Goal: Find contact information: Find contact information

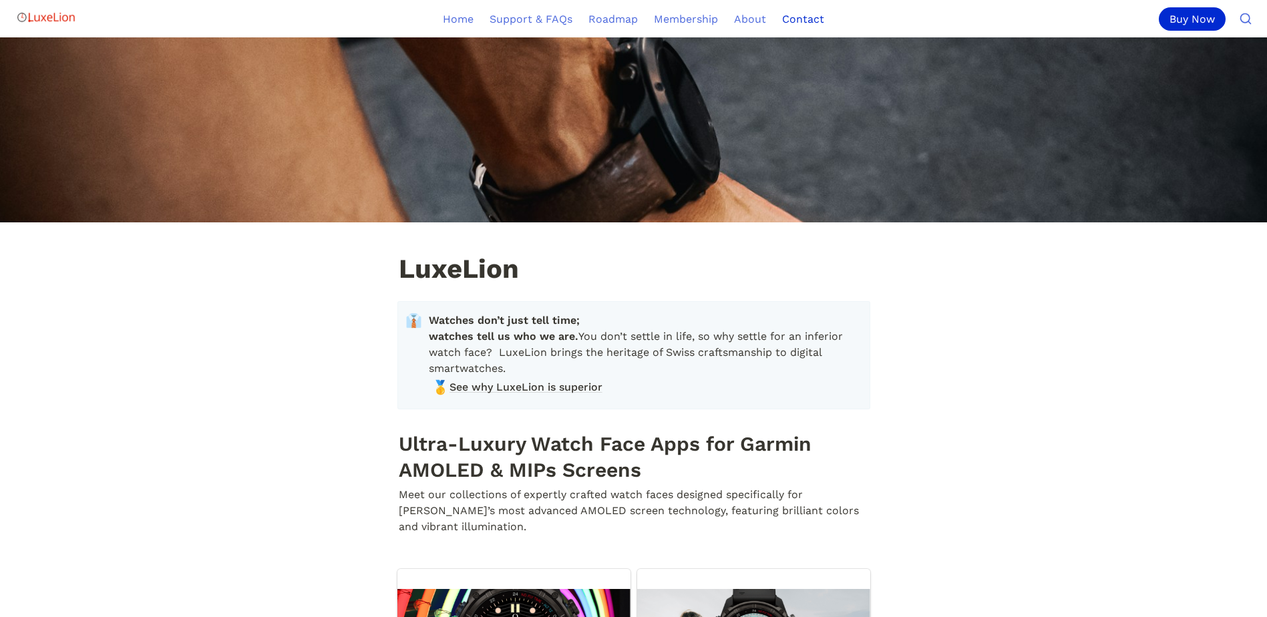
click at [807, 19] on link "Contact" at bounding box center [803, 18] width 58 height 37
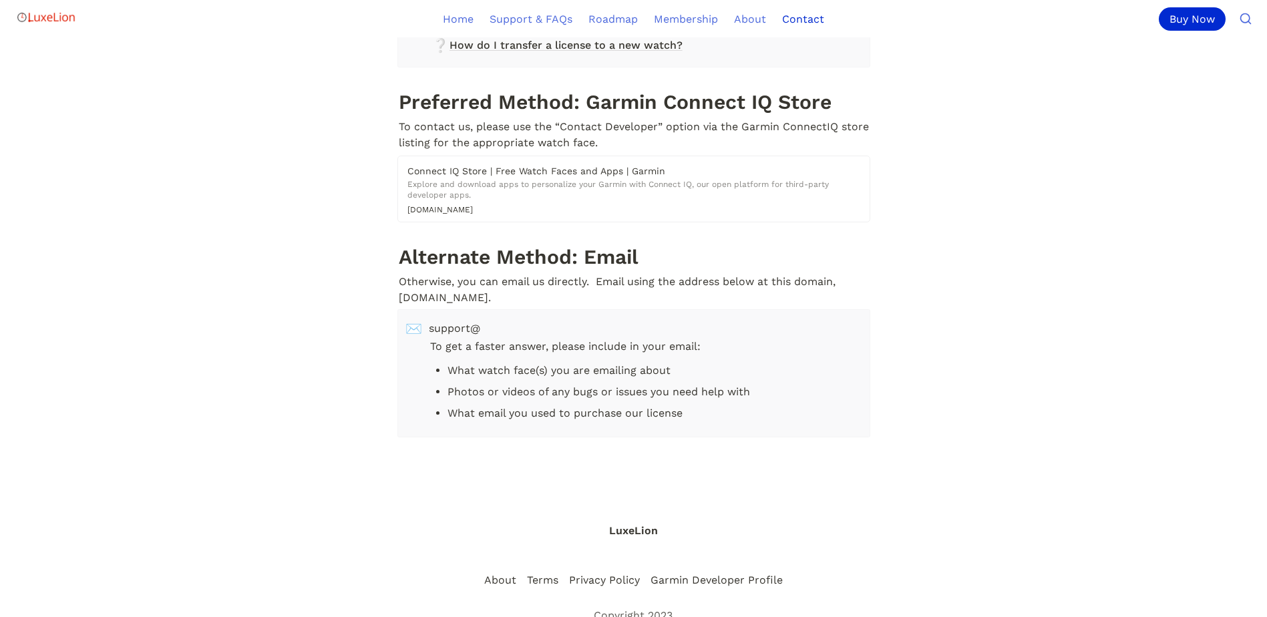
scroll to position [319, 0]
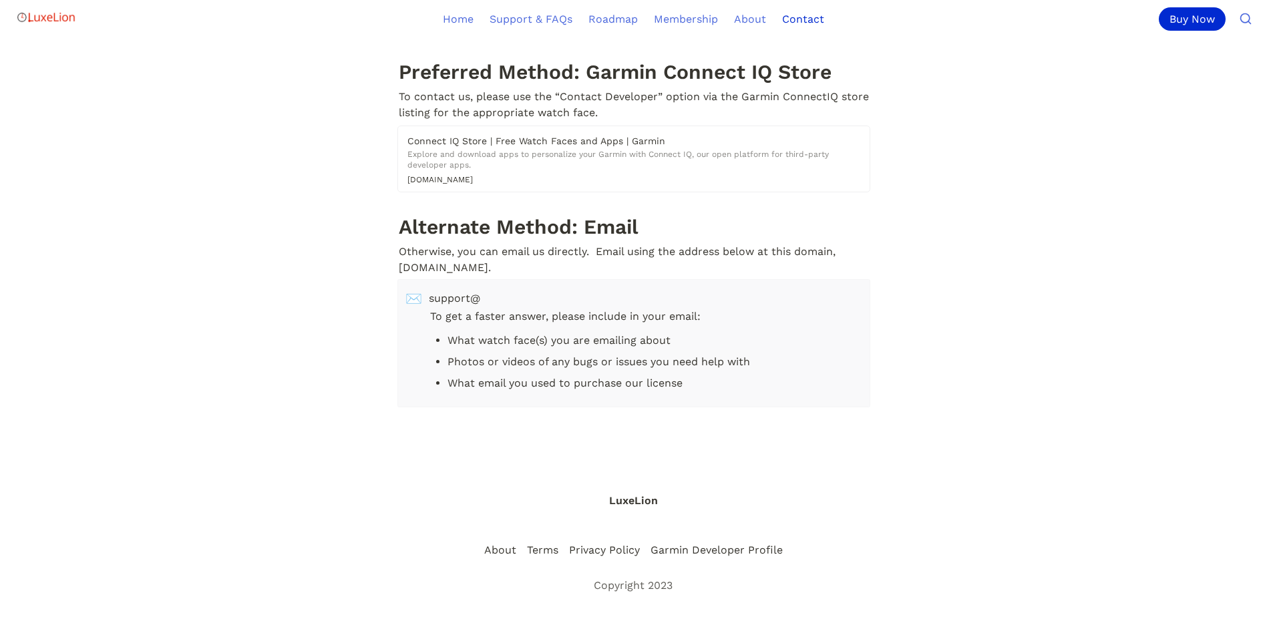
drag, startPoint x: 490, startPoint y: 290, endPoint x: 520, endPoint y: 292, distance: 30.1
click at [504, 292] on span "support@" at bounding box center [644, 299] width 430 height 16
drag, startPoint x: 568, startPoint y: 291, endPoint x: 454, endPoint y: 297, distance: 114.3
click at [454, 297] on span "support@" at bounding box center [644, 299] width 430 height 16
drag, startPoint x: 454, startPoint y: 297, endPoint x: 613, endPoint y: 314, distance: 160.6
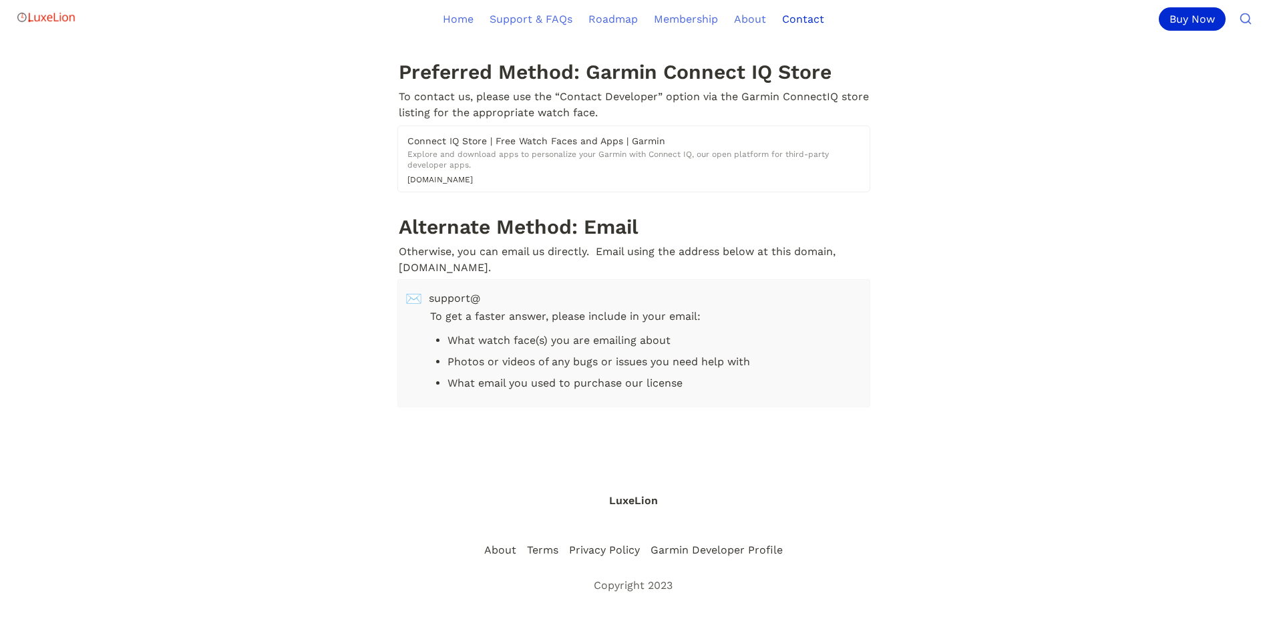
click at [613, 314] on p "To get a faster answer, please include in your email:" at bounding box center [644, 317] width 430 height 21
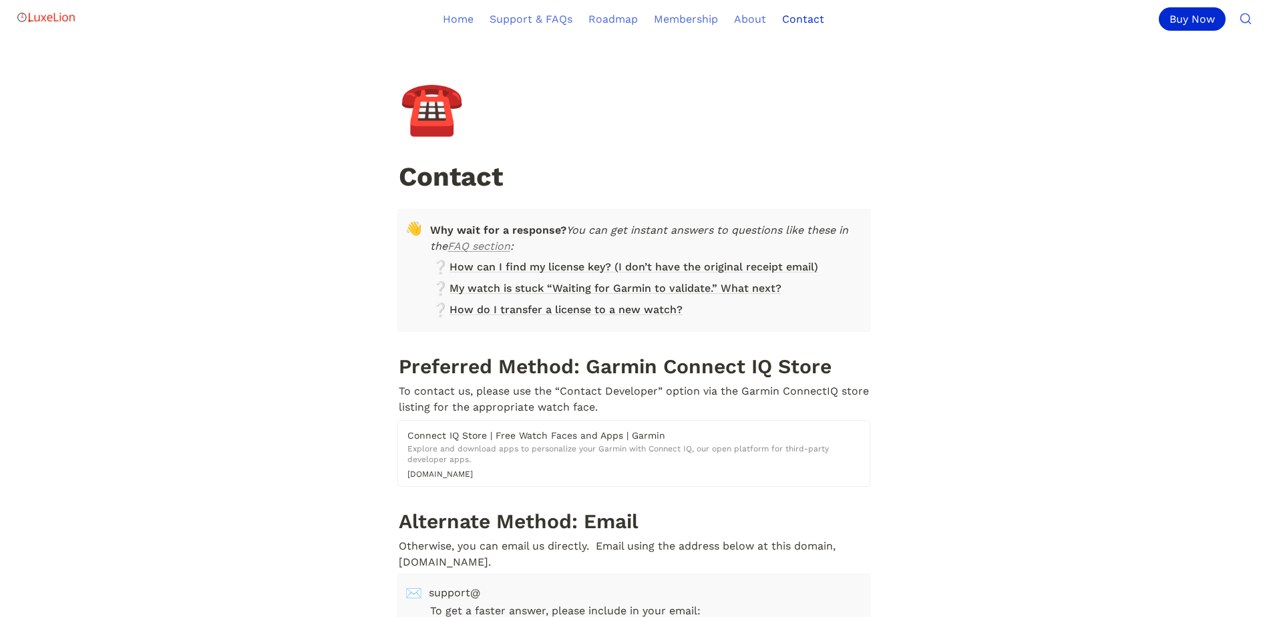
scroll to position [0, 0]
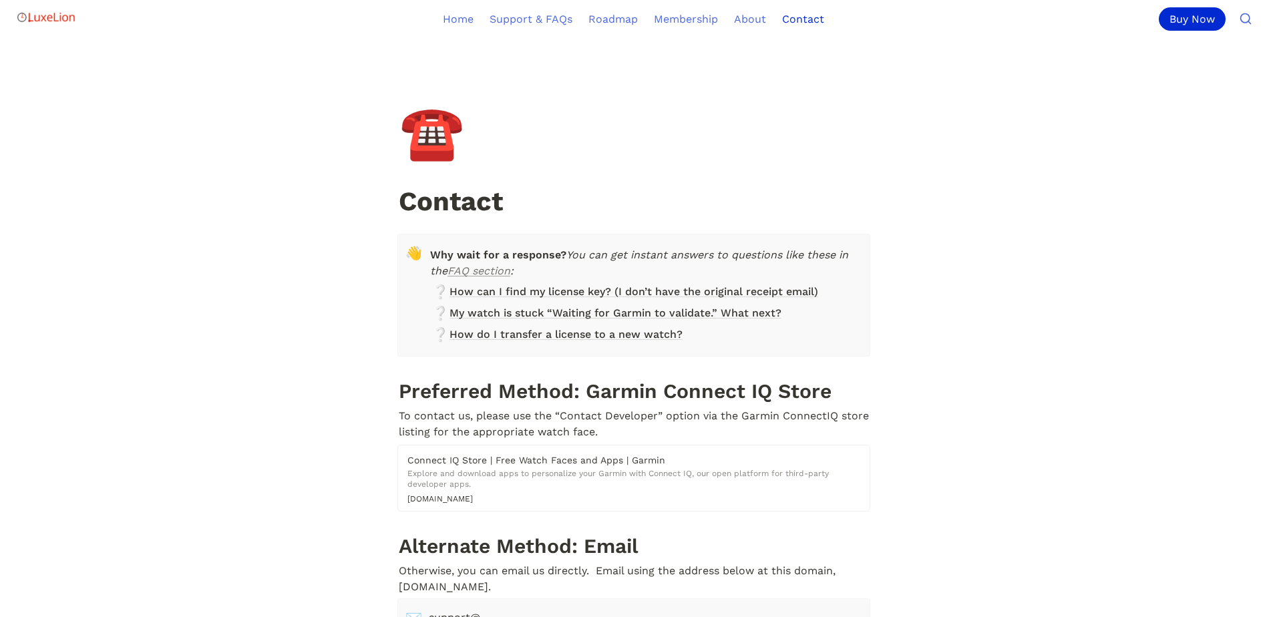
click at [800, 20] on link "Contact" at bounding box center [803, 18] width 58 height 37
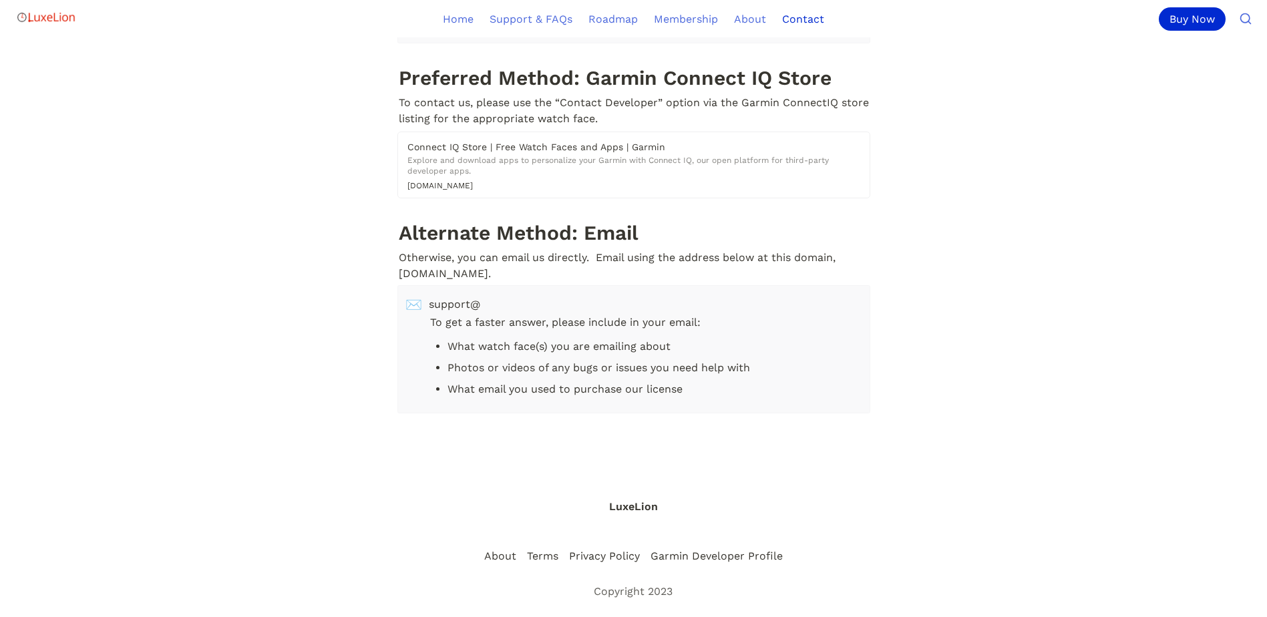
scroll to position [319, 0]
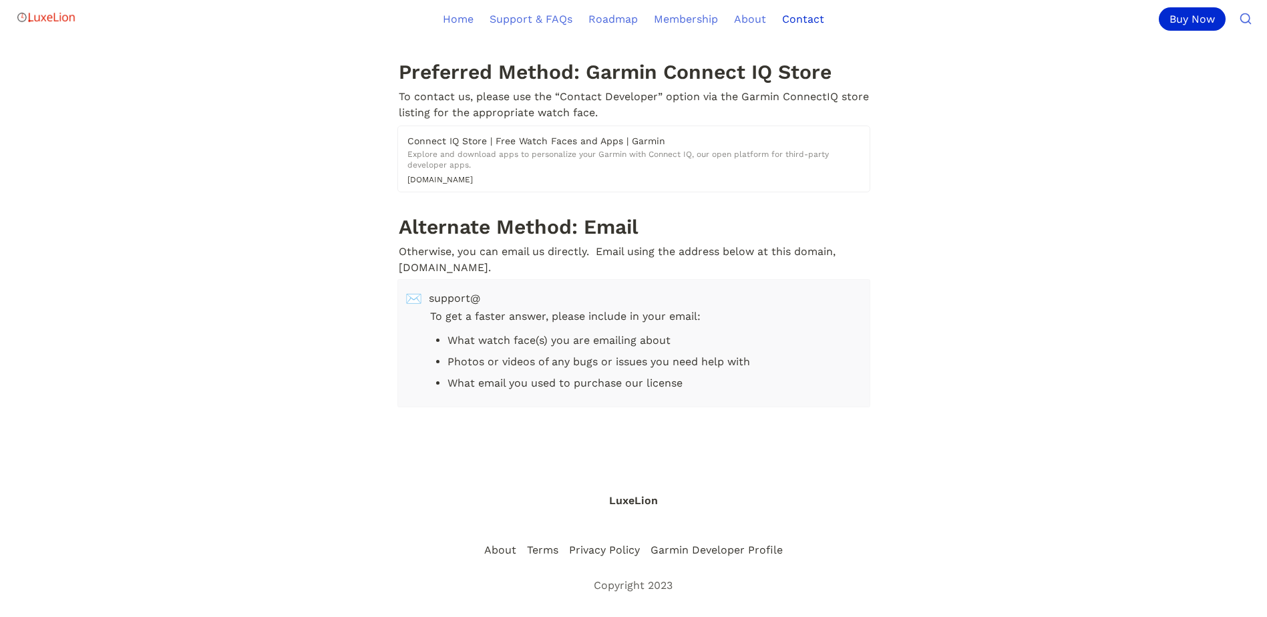
click at [585, 373] on li "What email you used to purchase our license" at bounding box center [652, 383] width 411 height 20
click at [566, 355] on li "Photos or videos of any bugs or issues you need help with" at bounding box center [652, 362] width 411 height 20
click at [560, 338] on li "What watch face(s) you are emailing about" at bounding box center [652, 341] width 411 height 20
click at [546, 317] on p "To get a faster answer, please include in your email:" at bounding box center [644, 317] width 430 height 21
click at [544, 310] on p "To get a faster answer, please include in your email:" at bounding box center [644, 317] width 430 height 21
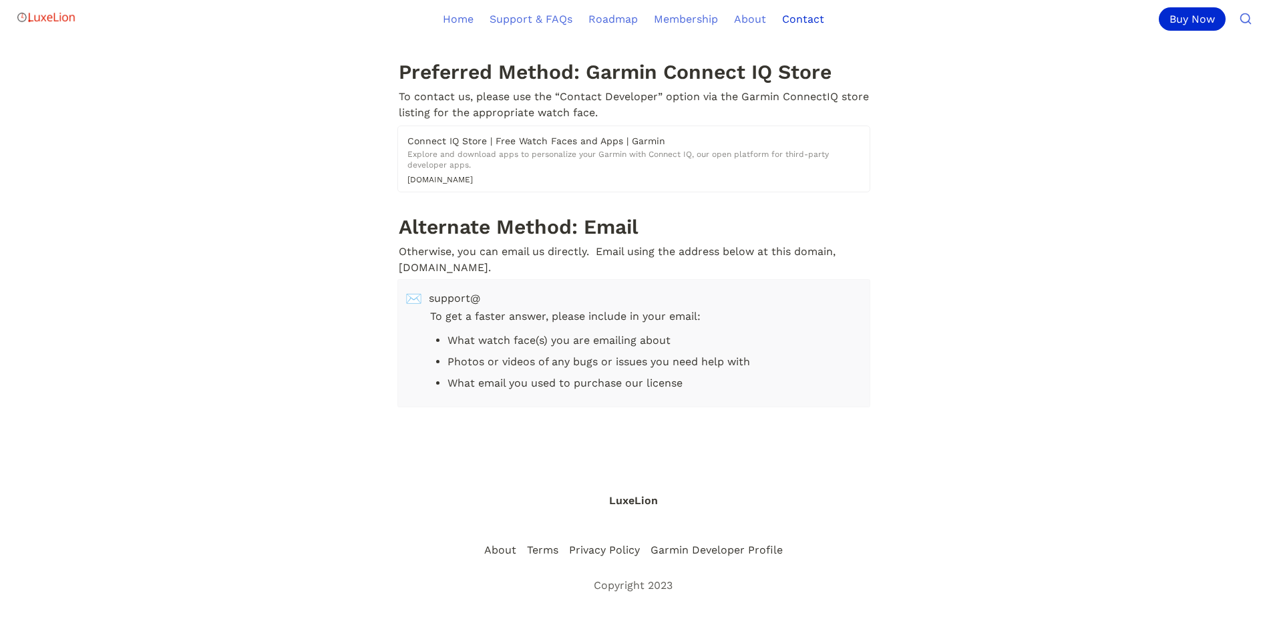
click at [464, 291] on span "support@" at bounding box center [644, 299] width 430 height 16
click at [459, 295] on span "support@" at bounding box center [644, 299] width 430 height 16
drag, startPoint x: 419, startPoint y: 289, endPoint x: 577, endPoint y: 289, distance: 158.3
click at [577, 289] on div "✉️ support@ To get a faster answer, please include in your email: What watch fa…" at bounding box center [633, 343] width 473 height 128
click at [578, 291] on span "support@" at bounding box center [644, 299] width 430 height 16
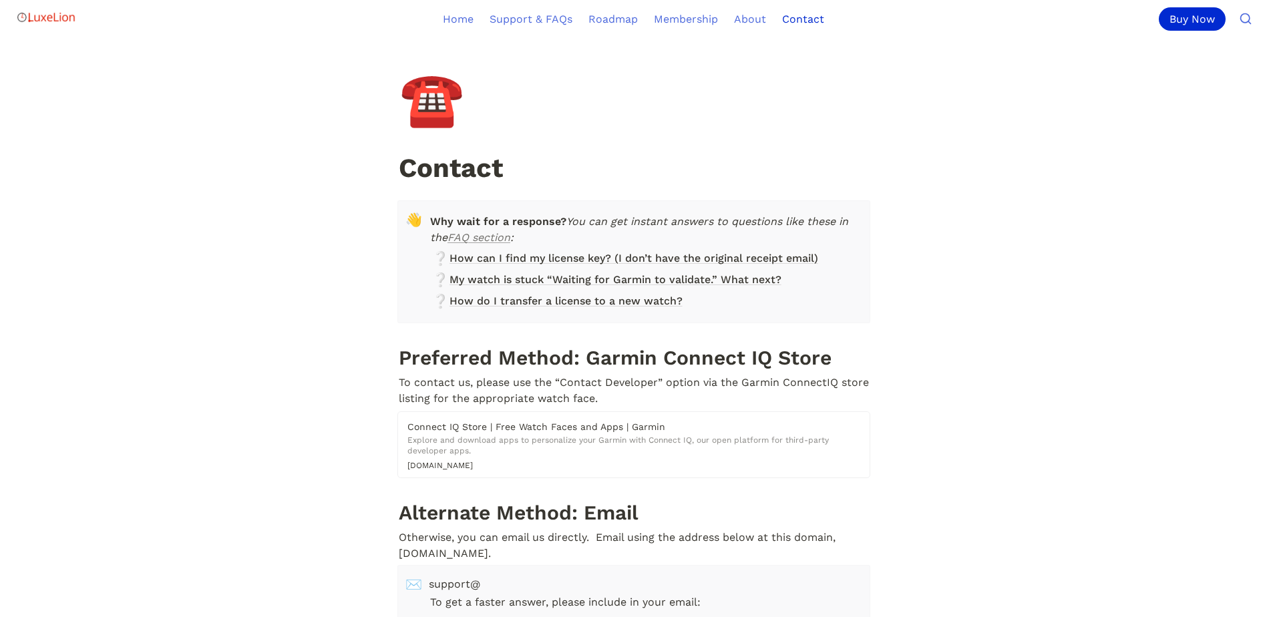
scroll to position [0, 0]
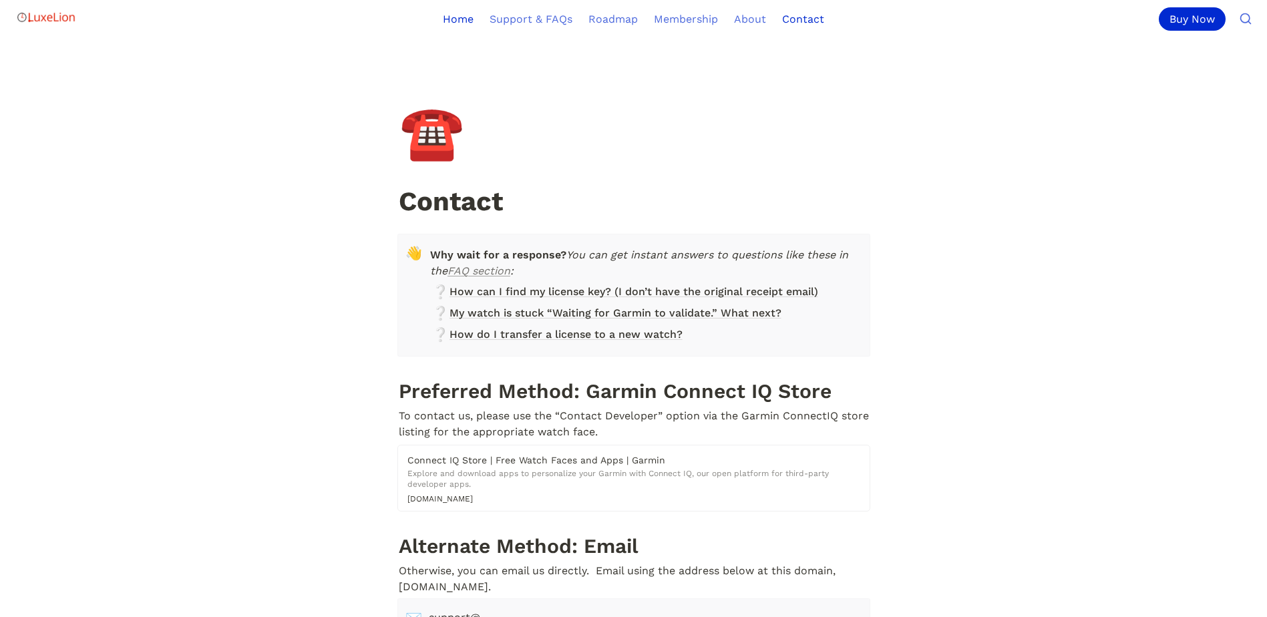
click at [472, 16] on link "Home" at bounding box center [458, 18] width 47 height 37
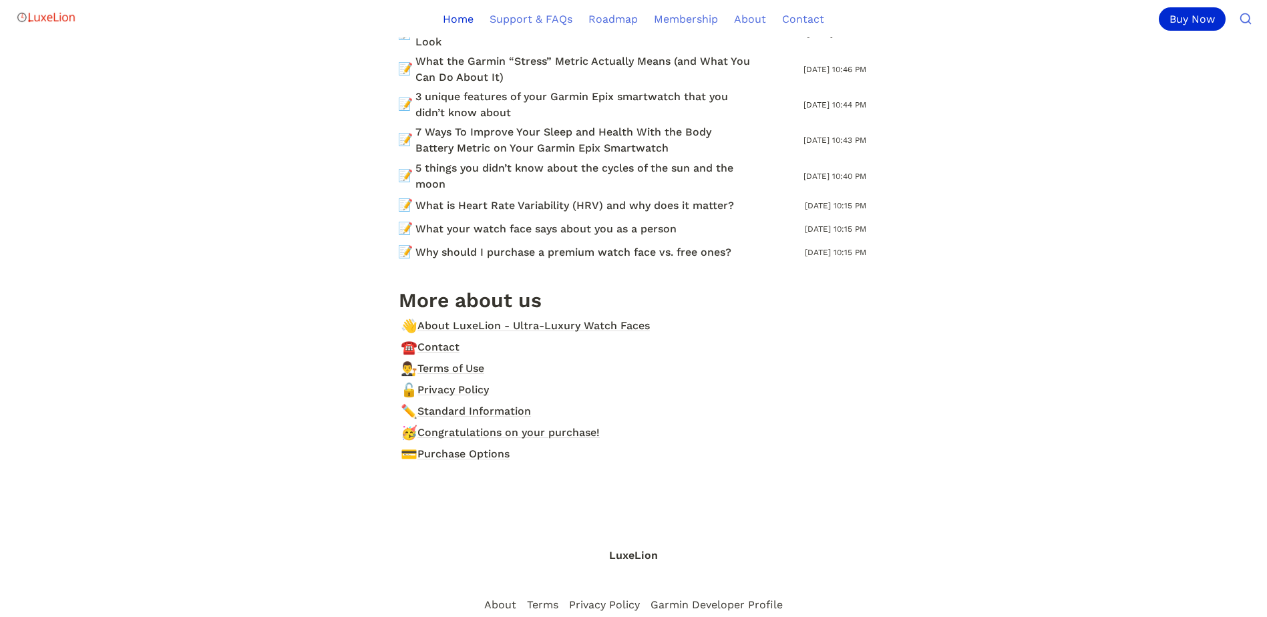
scroll to position [15145, 0]
click at [504, 316] on span "About LuxeLion - Ultra-Luxury Watch Faces" at bounding box center [533, 324] width 232 height 16
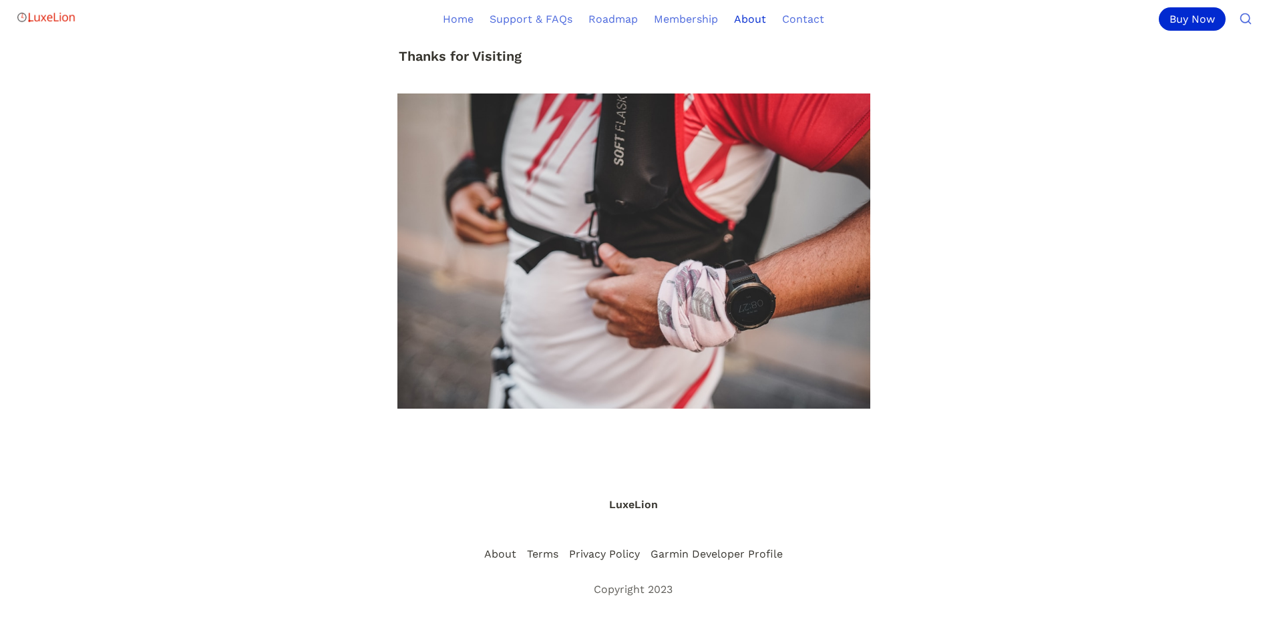
scroll to position [964, 0]
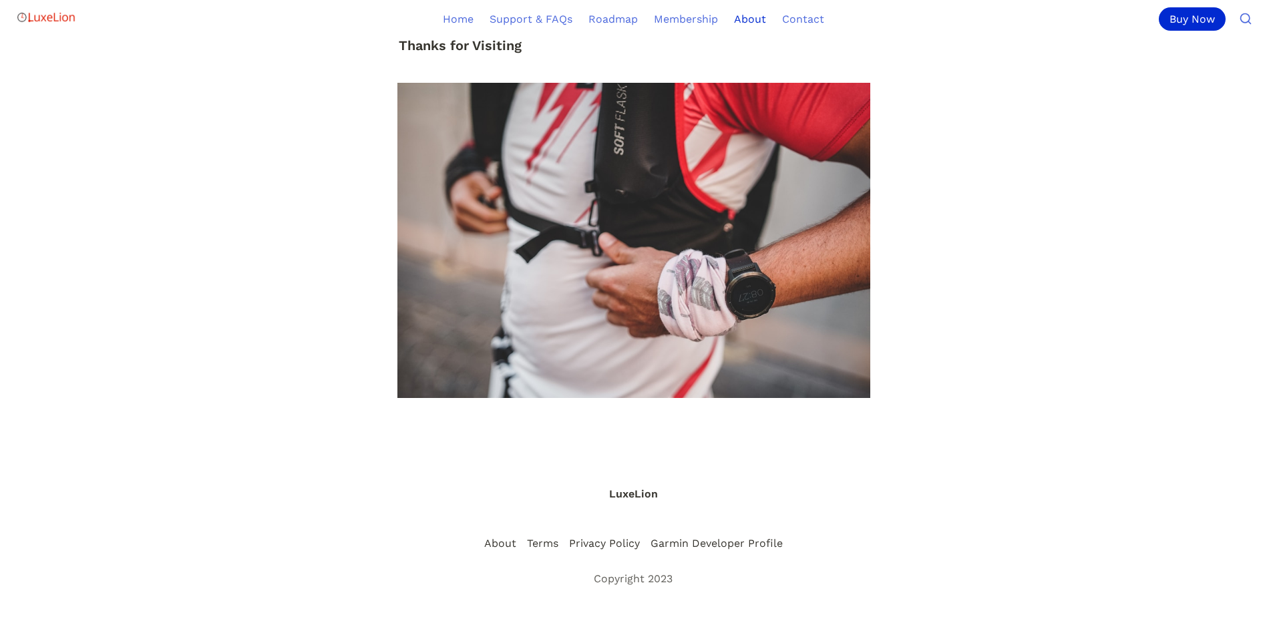
drag, startPoint x: 554, startPoint y: 474, endPoint x: 576, endPoint y: 474, distance: 22.7
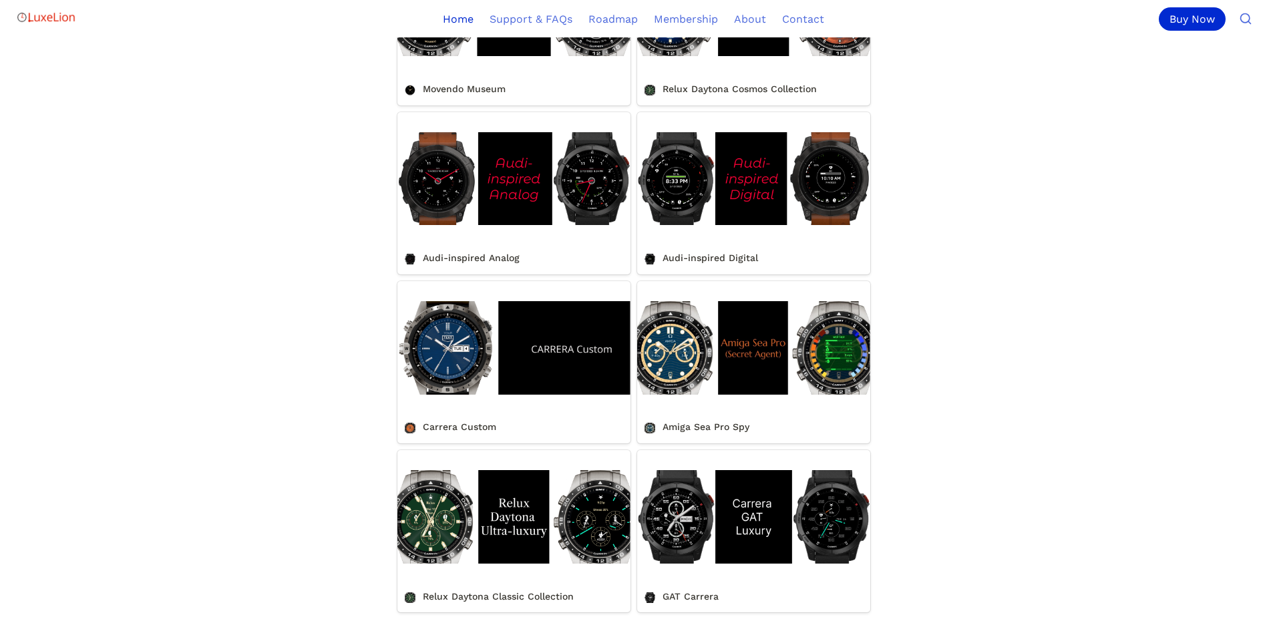
scroll to position [15145, 0]
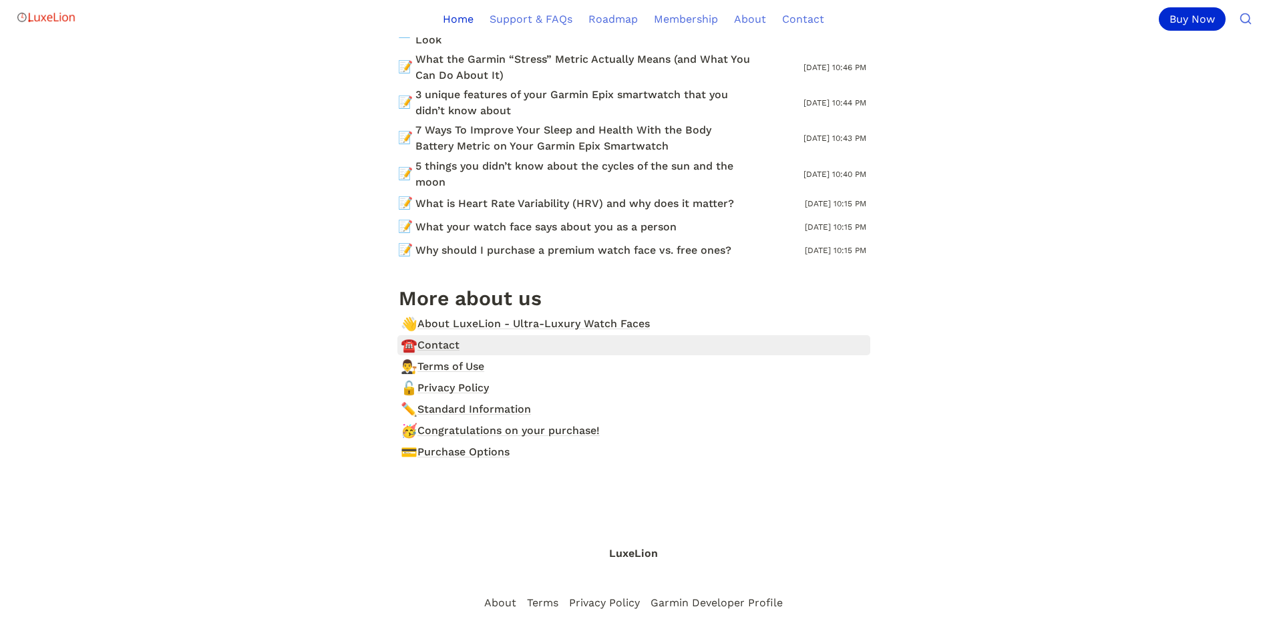
click at [437, 337] on span "Contact" at bounding box center [438, 345] width 42 height 16
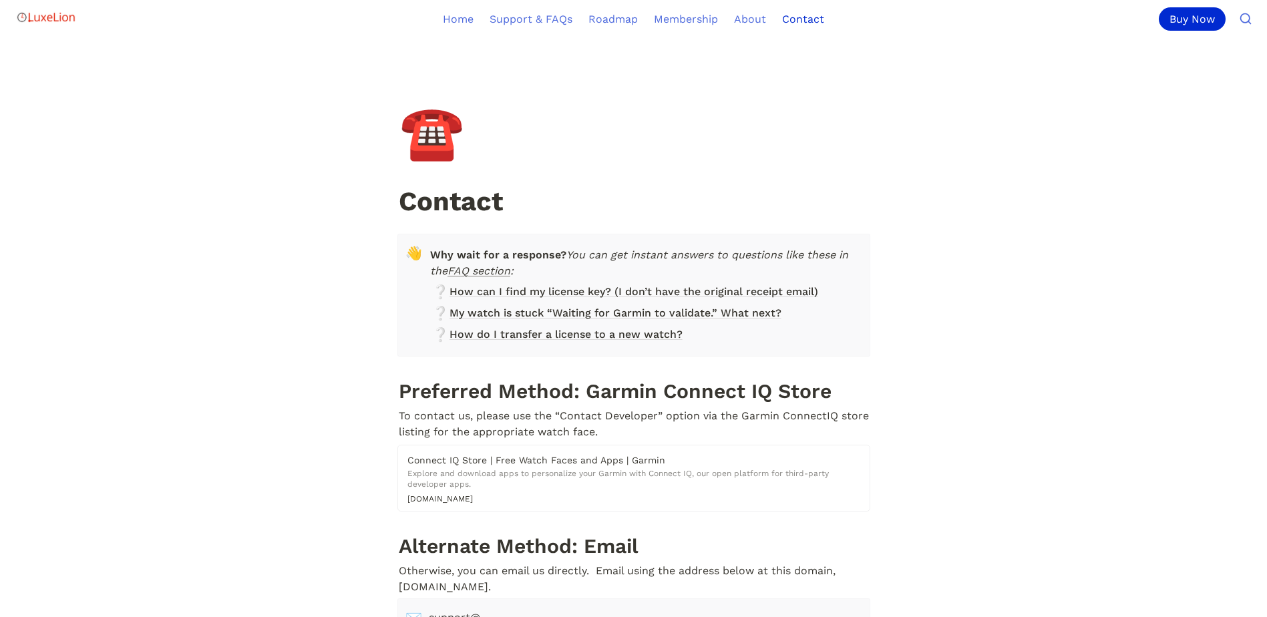
click at [510, 273] on link "FAQ section" at bounding box center [478, 270] width 63 height 13
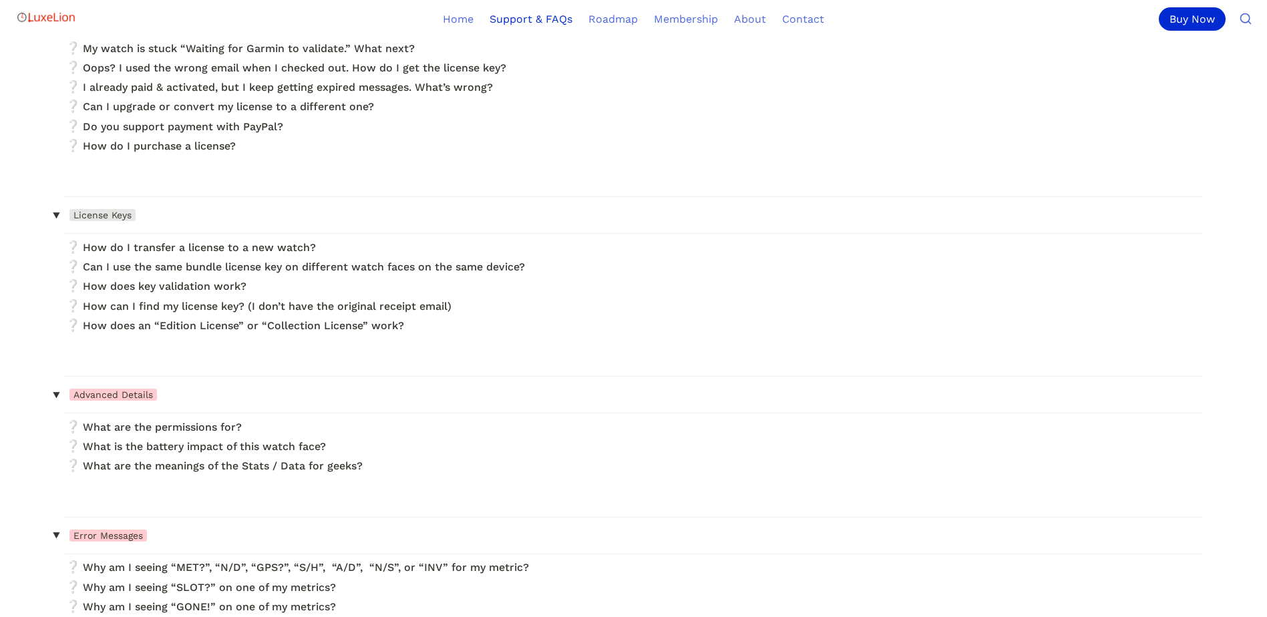
scroll to position [1226, 0]
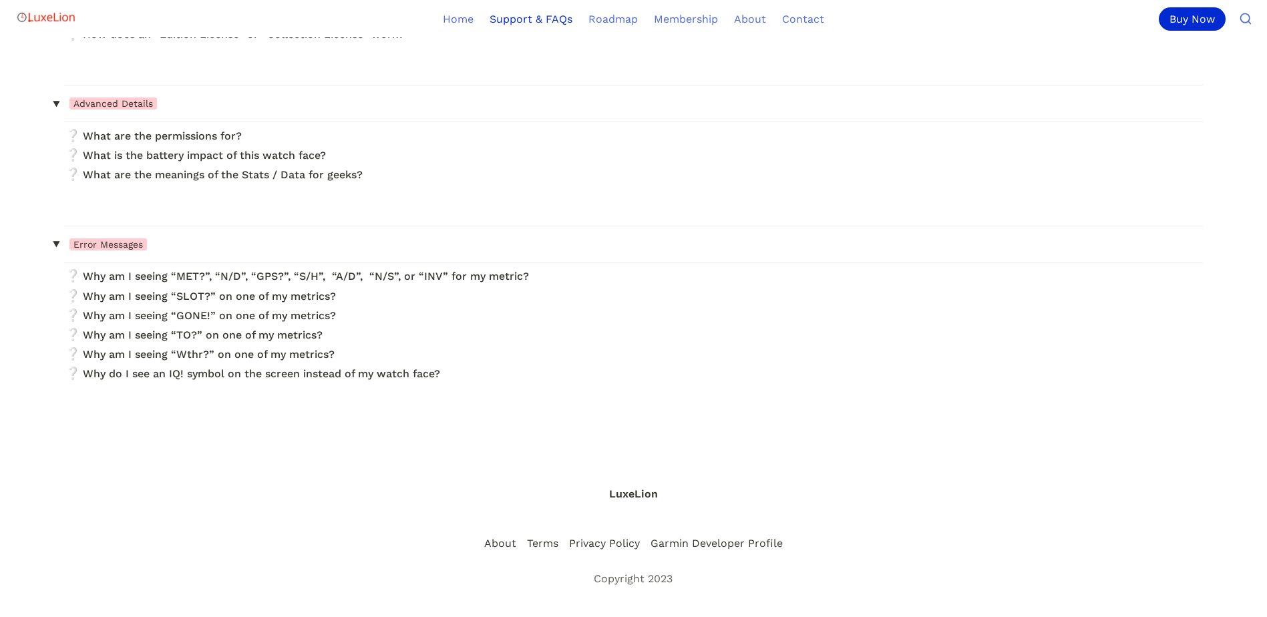
drag, startPoint x: 524, startPoint y: 409, endPoint x: 530, endPoint y: 415, distance: 8.0
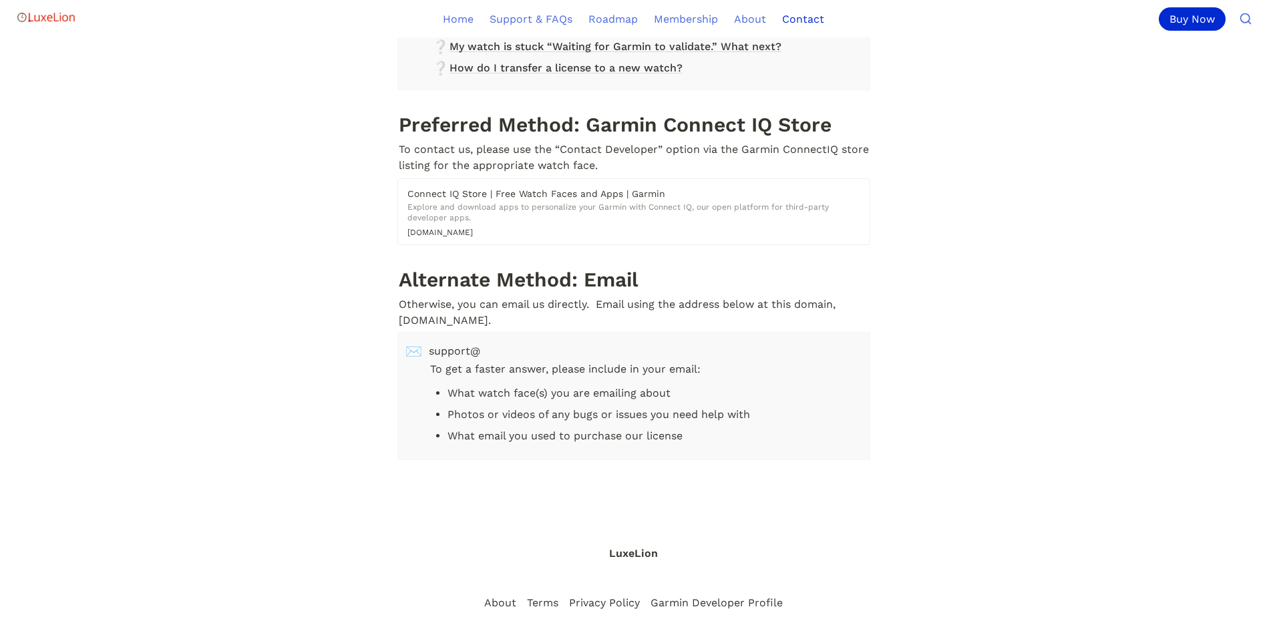
scroll to position [267, 0]
click at [480, 343] on span "support@" at bounding box center [644, 351] width 430 height 16
click at [476, 343] on span "support@" at bounding box center [644, 351] width 430 height 16
click at [407, 345] on span "✉️" at bounding box center [413, 351] width 17 height 16
click at [411, 345] on span "✉️" at bounding box center [413, 351] width 17 height 16
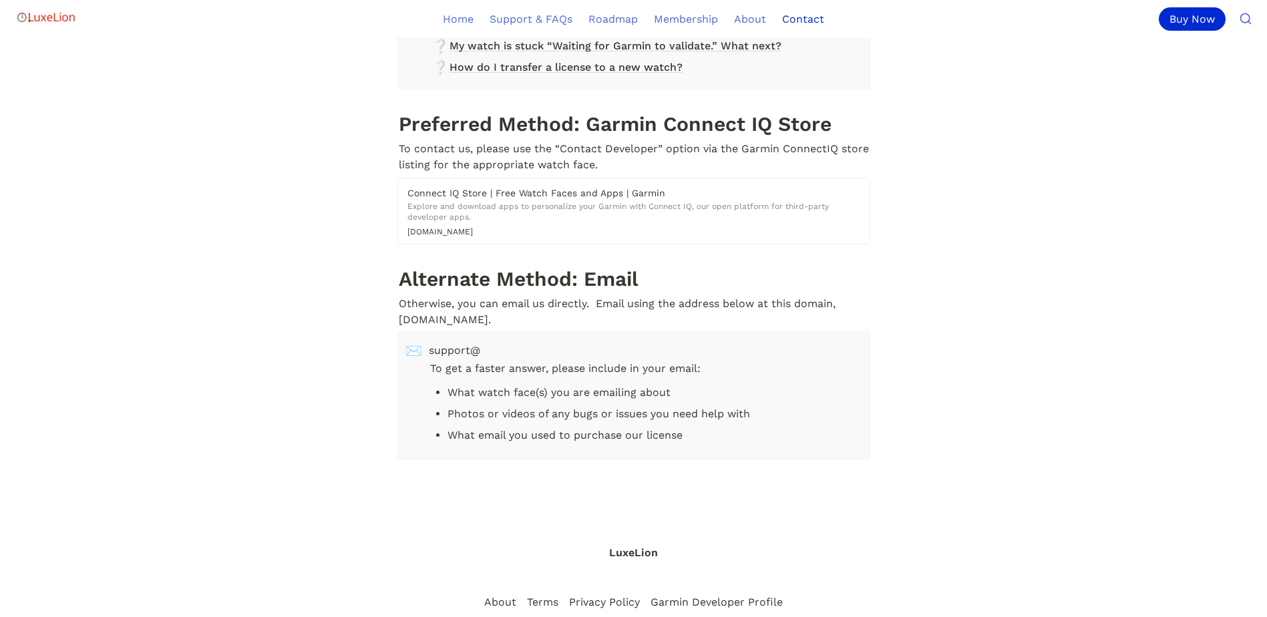
click at [415, 345] on span "✉️" at bounding box center [413, 351] width 17 height 16
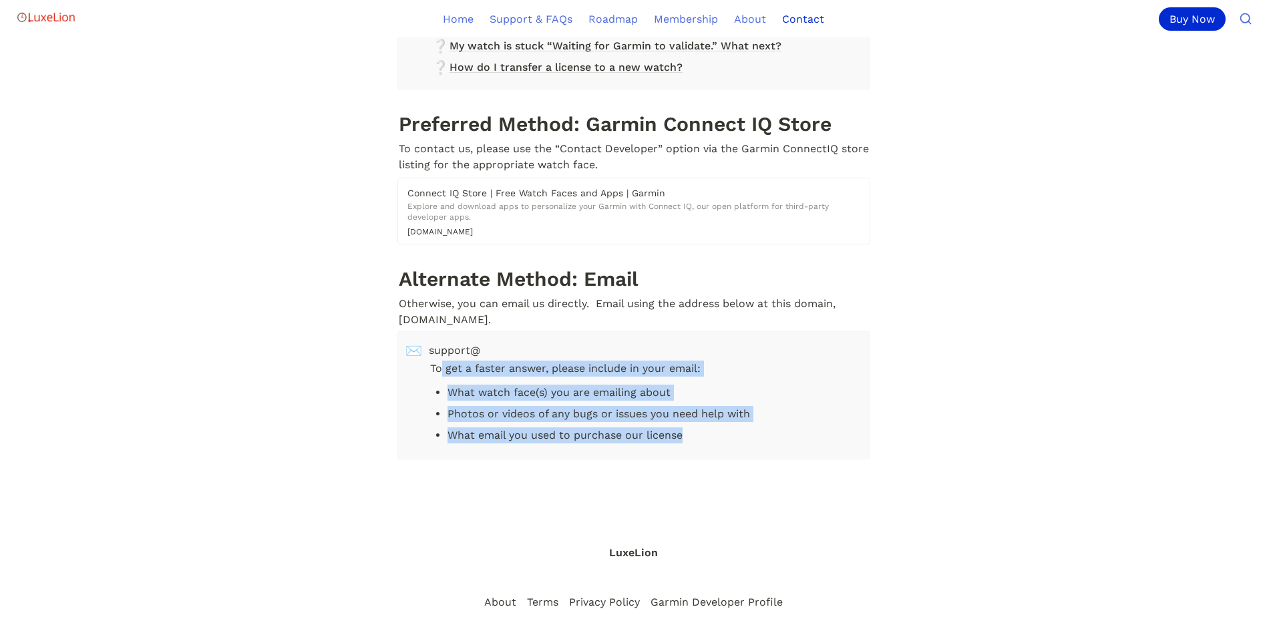
drag, startPoint x: 443, startPoint y: 353, endPoint x: 705, endPoint y: 454, distance: 280.3
click at [705, 454] on article "👋 Why wait for a response? You can get instant answers to questions like these …" at bounding box center [633, 239] width 601 height 549
drag, startPoint x: 705, startPoint y: 454, endPoint x: 619, endPoint y: 444, distance: 86.7
click at [619, 444] on div "✉️ support@ To get a faster answer, please include in your email: What watch fa…" at bounding box center [633, 395] width 473 height 128
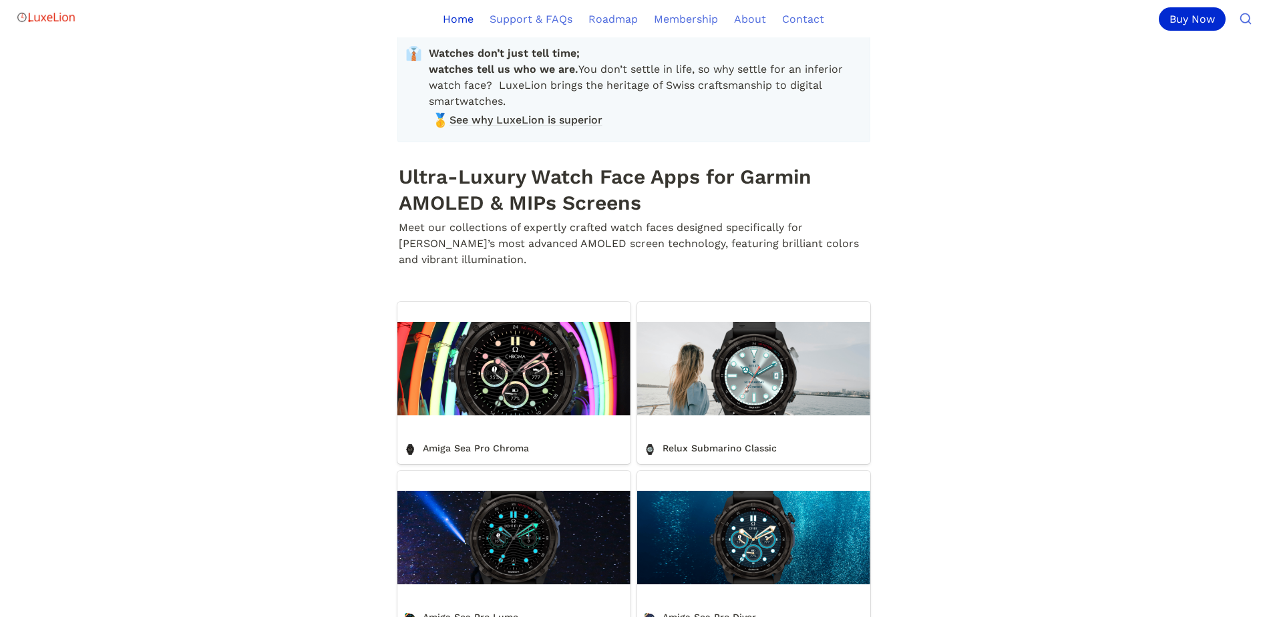
scroll to position [14829, 0]
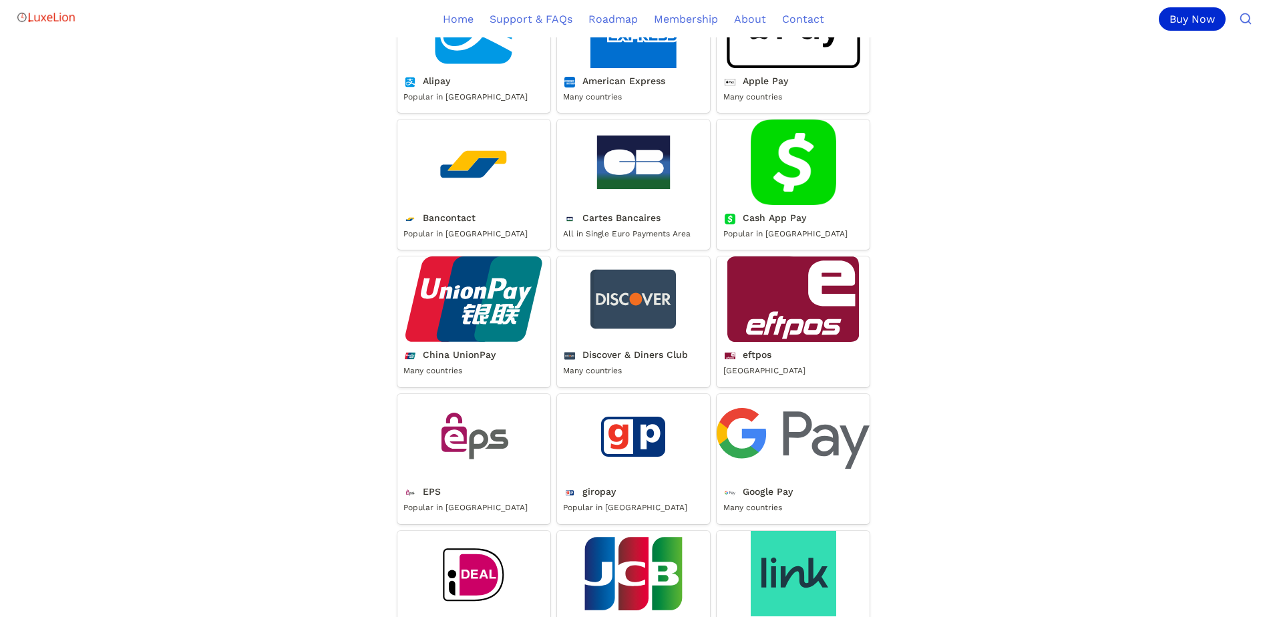
scroll to position [3667, 0]
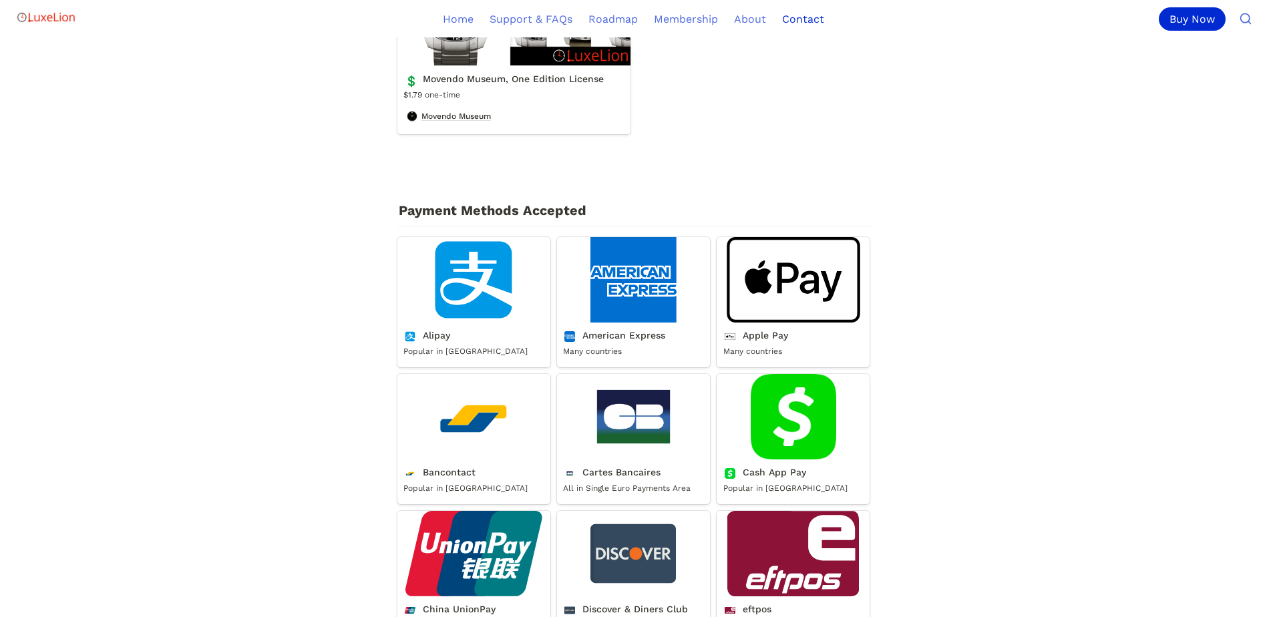
click at [795, 17] on link "Contact" at bounding box center [803, 18] width 58 height 37
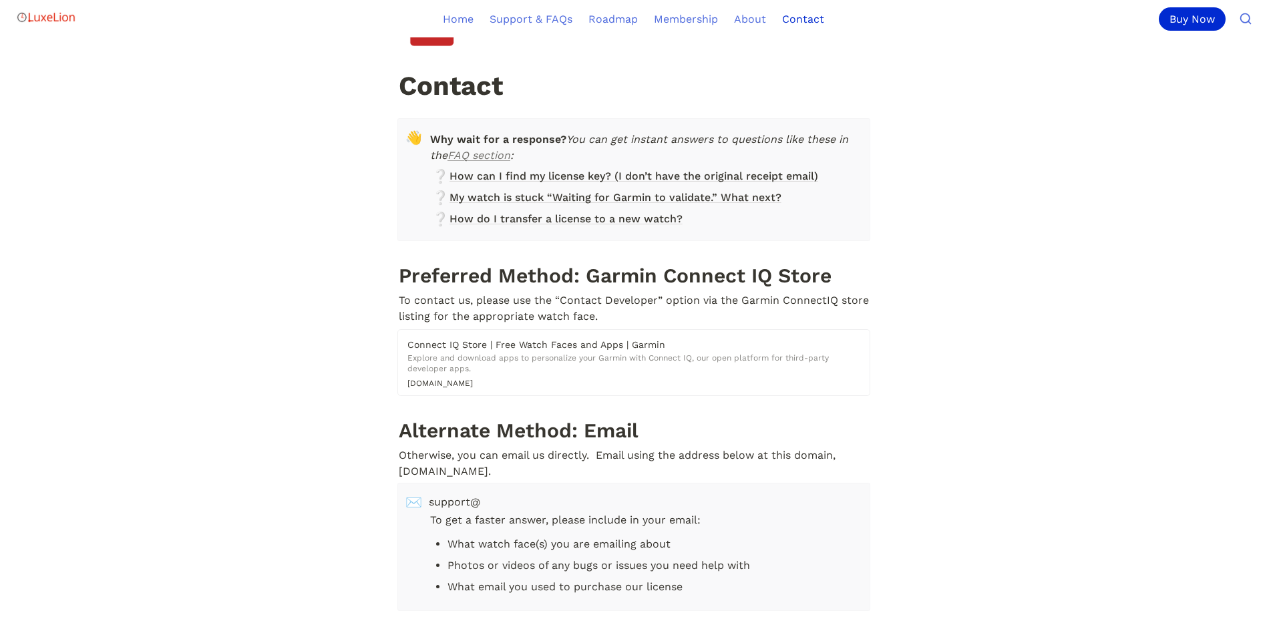
scroll to position [319, 0]
